Goal: Task Accomplishment & Management: Use online tool/utility

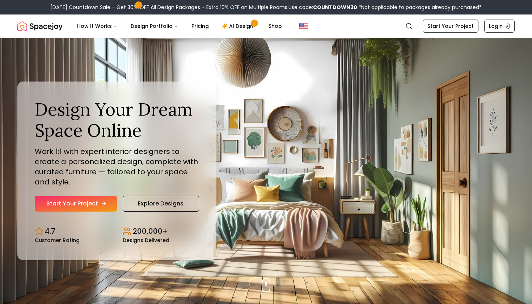
click at [99, 202] on link "Start Your Project" at bounding box center [76, 203] width 82 height 16
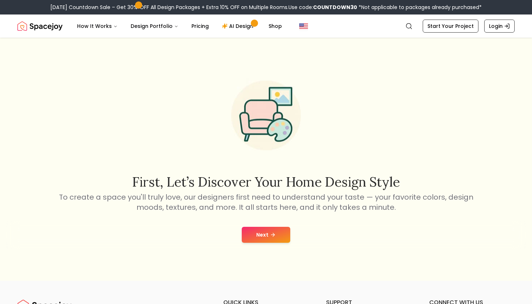
click at [267, 231] on button "Next" at bounding box center [266, 235] width 49 height 16
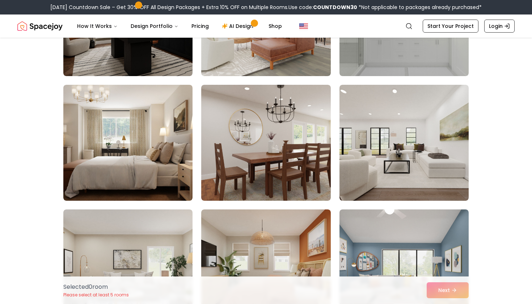
scroll to position [110, 0]
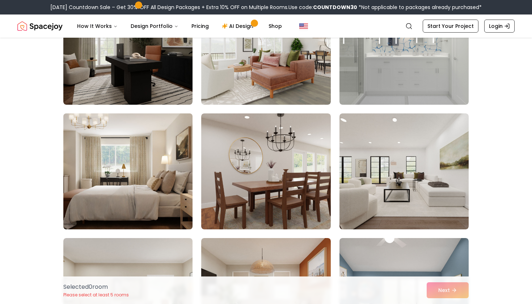
click at [129, 210] on img at bounding box center [128, 171] width 136 height 122
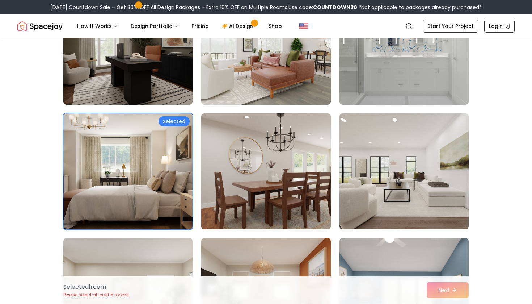
click at [172, 164] on img at bounding box center [128, 171] width 136 height 122
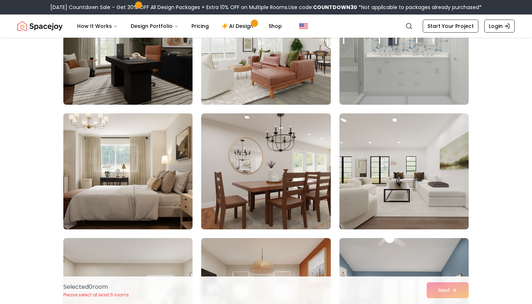
click at [172, 164] on img at bounding box center [128, 171] width 136 height 122
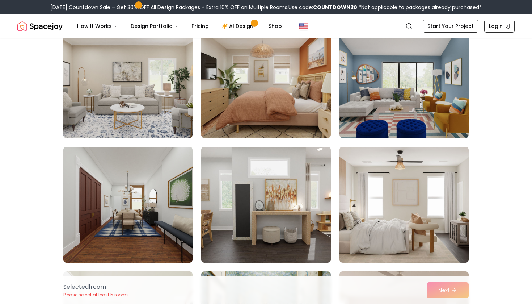
scroll to position [340, 0]
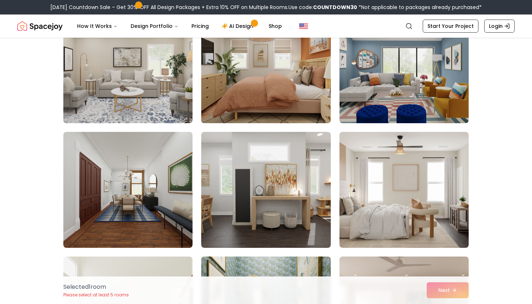
click at [252, 73] on img at bounding box center [266, 65] width 136 height 122
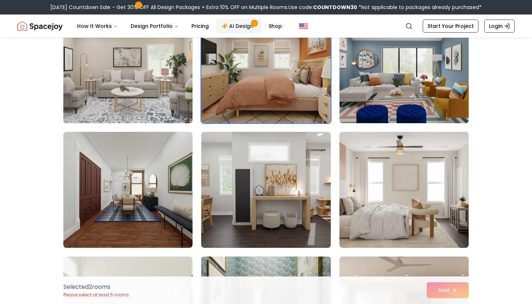
click at [242, 27] on link "AI Design" at bounding box center [238, 26] width 45 height 14
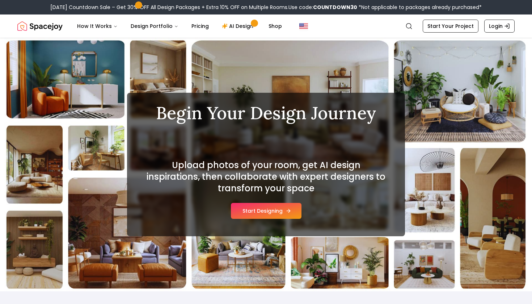
click at [266, 213] on button "Start Designing" at bounding box center [266, 211] width 71 height 16
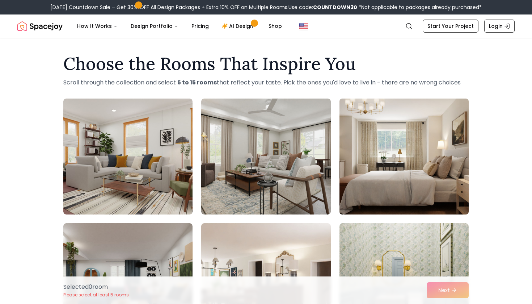
click at [384, 143] on img at bounding box center [404, 157] width 136 height 122
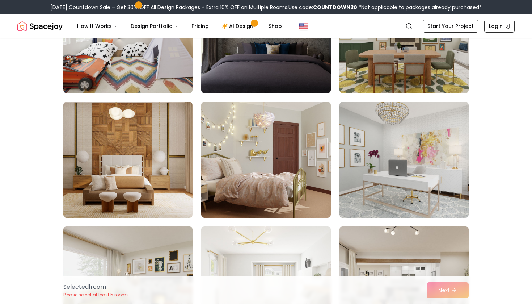
scroll to position [400, 0]
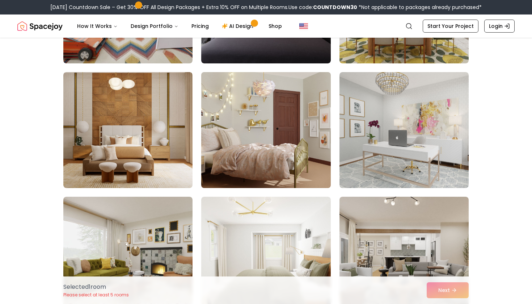
click at [289, 132] on img at bounding box center [266, 130] width 136 height 122
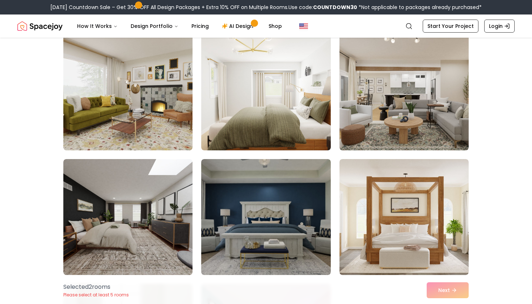
scroll to position [568, 0]
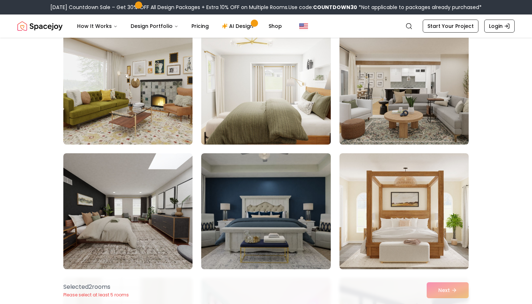
click at [262, 97] on img at bounding box center [266, 87] width 136 height 122
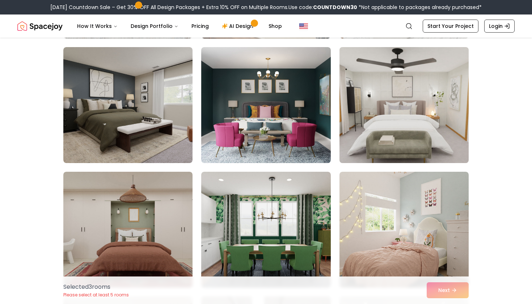
scroll to position [1173, 0]
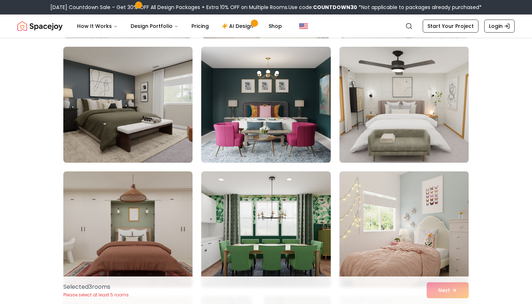
click at [428, 224] on img at bounding box center [404, 229] width 136 height 122
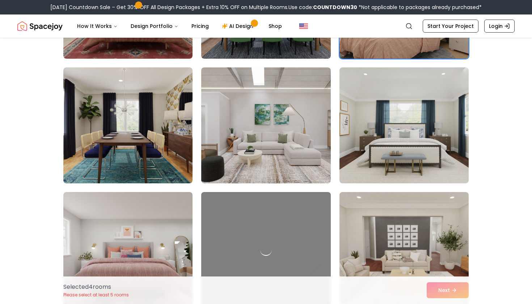
scroll to position [1403, 0]
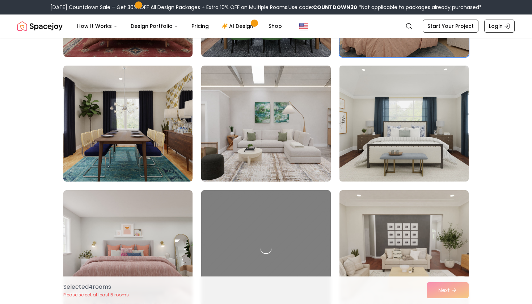
click at [425, 121] on img at bounding box center [404, 124] width 136 height 122
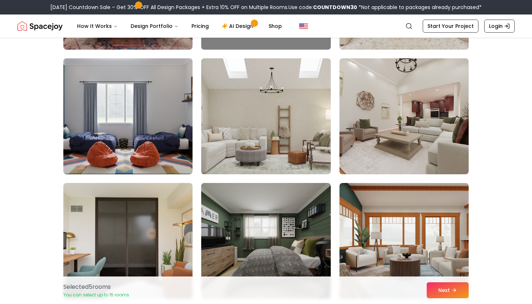
scroll to position [1662, 0]
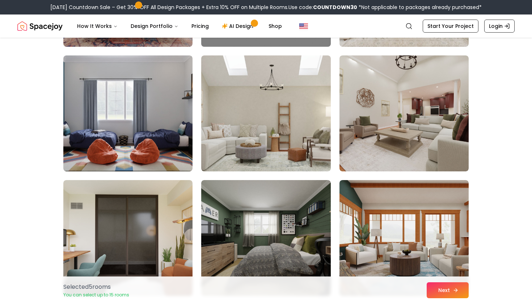
click at [438, 290] on button "Next" at bounding box center [448, 290] width 42 height 16
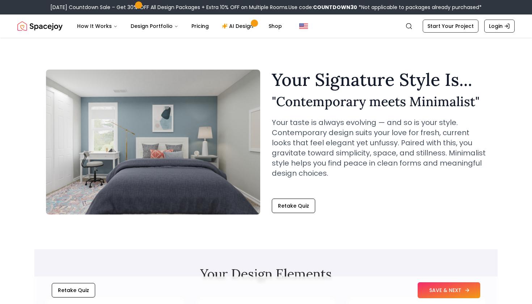
click at [449, 290] on button "SAVE & NEXT" at bounding box center [449, 290] width 63 height 16
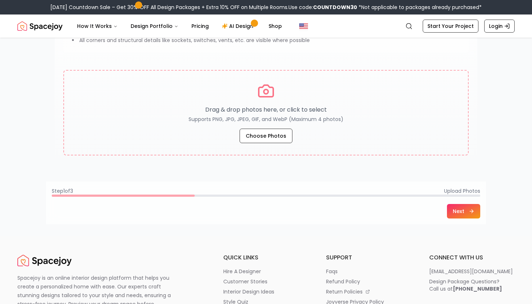
scroll to position [133, 0]
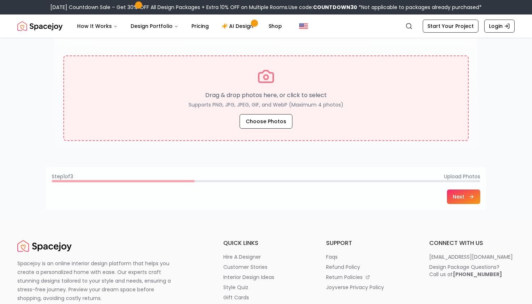
click at [274, 113] on div "Drag & drop photos here, or click to select Supports PNG, JPG, JPEG, GIF, and W…" at bounding box center [266, 98] width 381 height 61
click at [261, 121] on button "Choose Photos" at bounding box center [266, 121] width 53 height 14
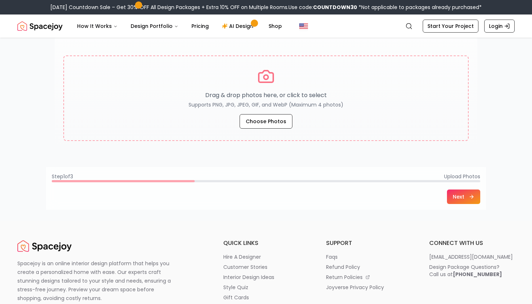
click at [140, 295] on p "Spacejoy is an online interior design platform that helps you create a personal…" at bounding box center [98, 280] width 162 height 43
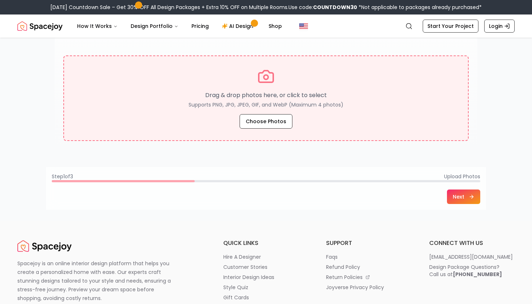
click at [269, 81] on icon at bounding box center [265, 76] width 17 height 17
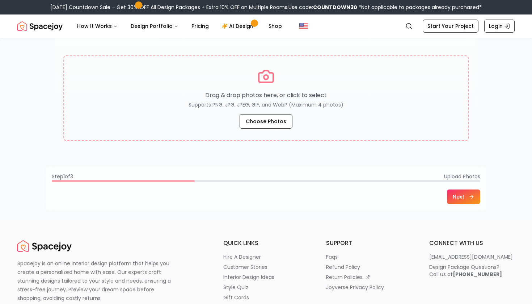
click at [466, 194] on button "Next" at bounding box center [463, 196] width 33 height 14
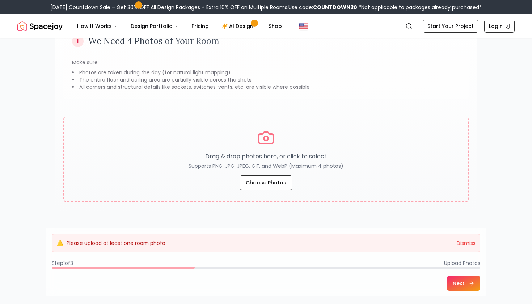
scroll to position [67, 0]
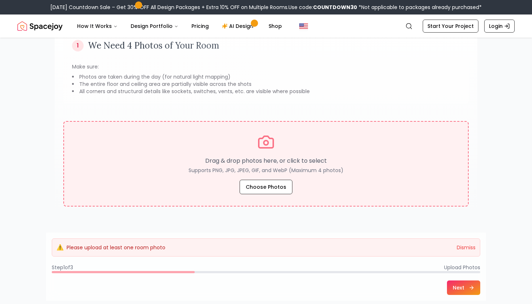
click at [294, 154] on div "Drag & drop photos here, or click to select Supports PNG, JPG, JPEG, GIF, and W…" at bounding box center [266, 163] width 381 height 61
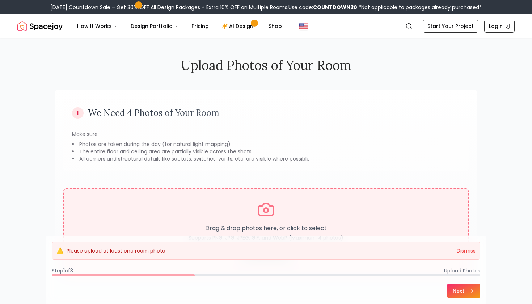
scroll to position [0, 0]
